Goal: Navigation & Orientation: Find specific page/section

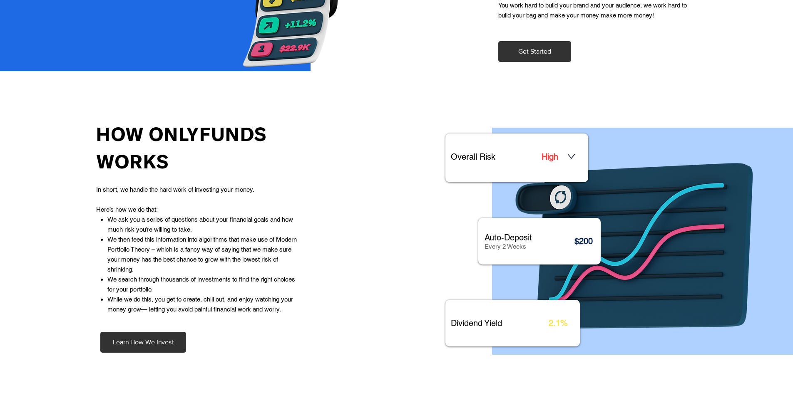
scroll to position [666, 0]
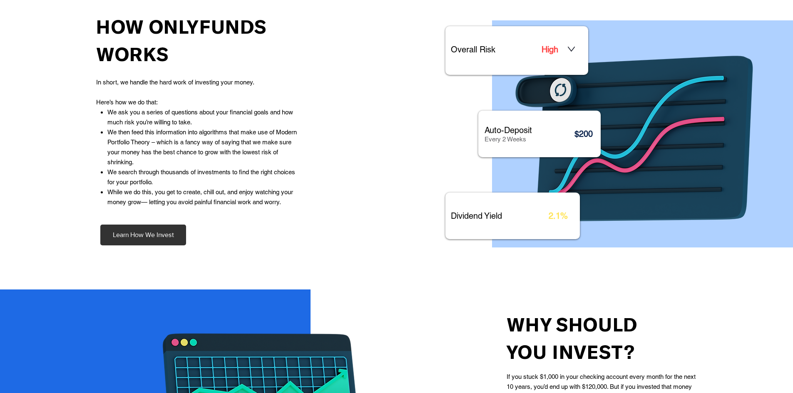
click at [565, 50] on h1 "High" at bounding box center [555, 49] width 26 height 10
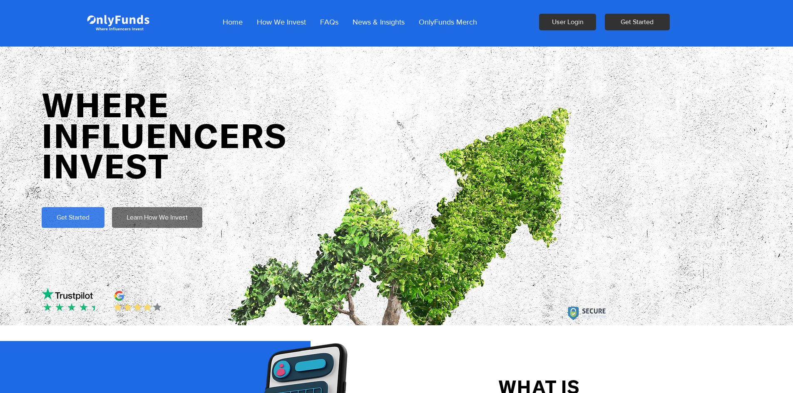
scroll to position [0, 0]
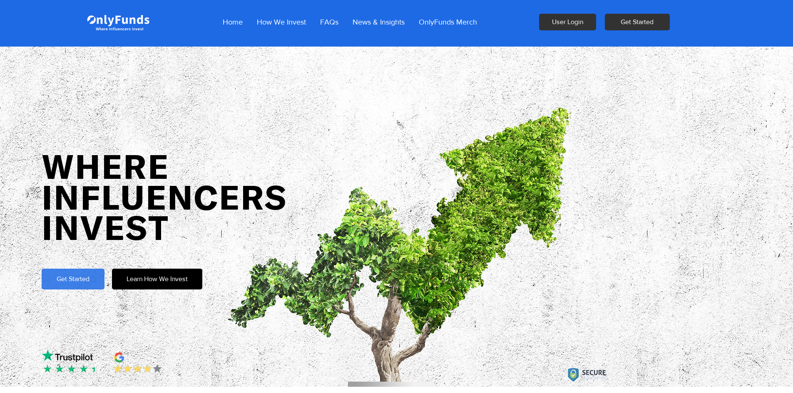
click at [181, 281] on span "Learn How We Invest" at bounding box center [157, 279] width 61 height 9
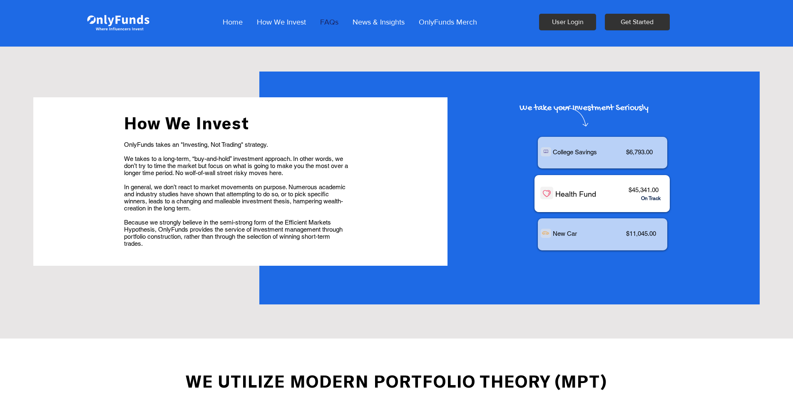
click at [326, 24] on p "FAQs" at bounding box center [329, 22] width 27 height 21
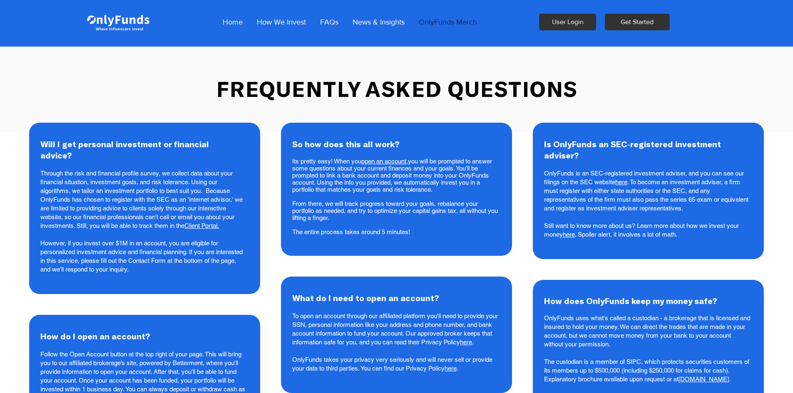
click at [440, 20] on p "OnlyFunds Merch" at bounding box center [448, 22] width 67 height 21
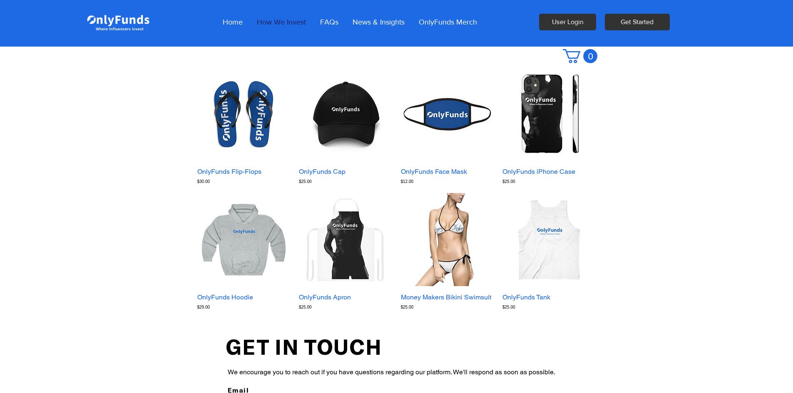
click at [278, 20] on p "How We Invest" at bounding box center [281, 22] width 57 height 21
